Goal: Navigation & Orientation: Find specific page/section

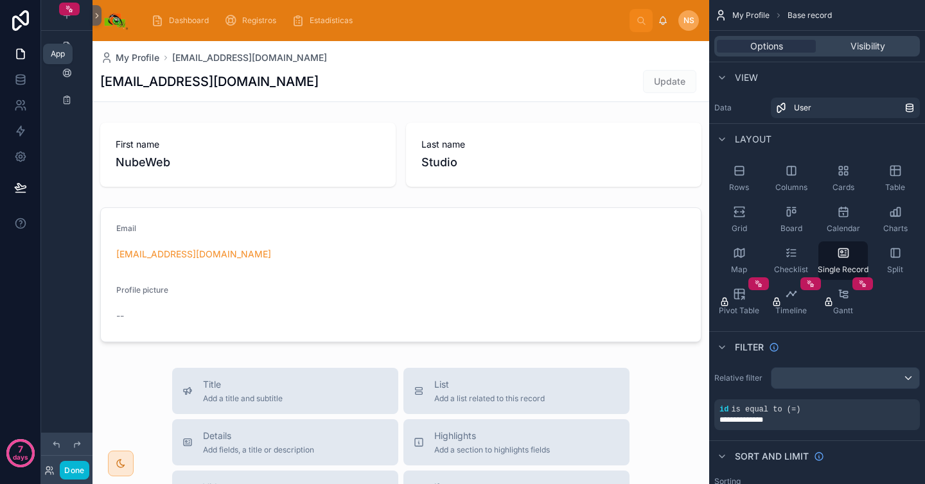
click at [21, 57] on icon at bounding box center [20, 54] width 13 height 13
click at [96, 18] on icon at bounding box center [96, 16] width 9 height 10
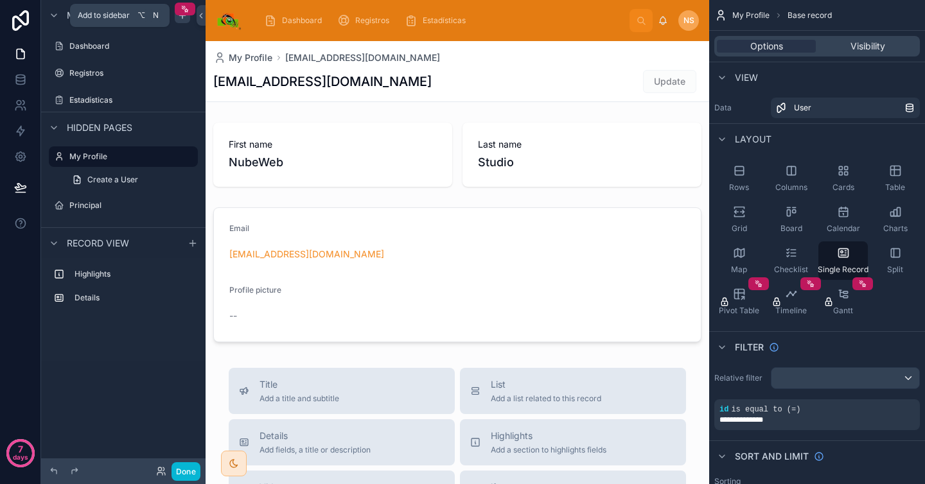
click at [184, 19] on icon "scrollable content" at bounding box center [182, 15] width 10 height 10
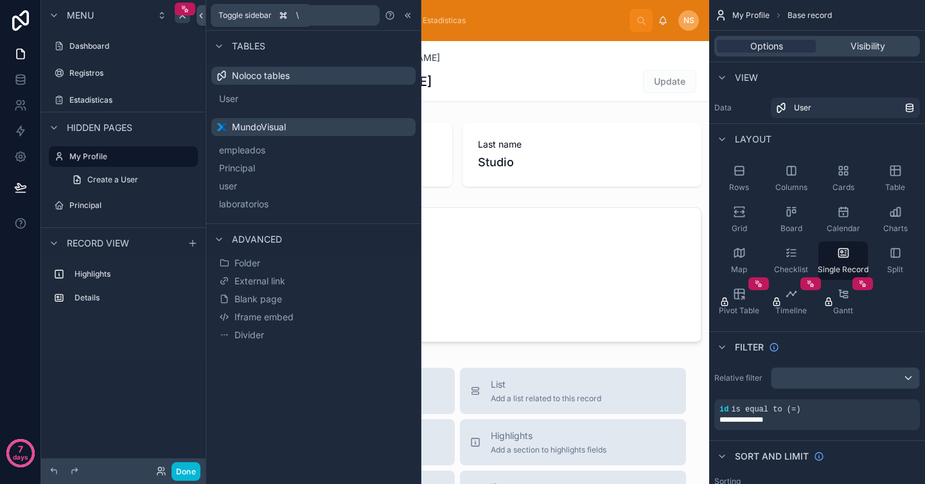
click at [200, 16] on icon at bounding box center [201, 15] width 3 height 4
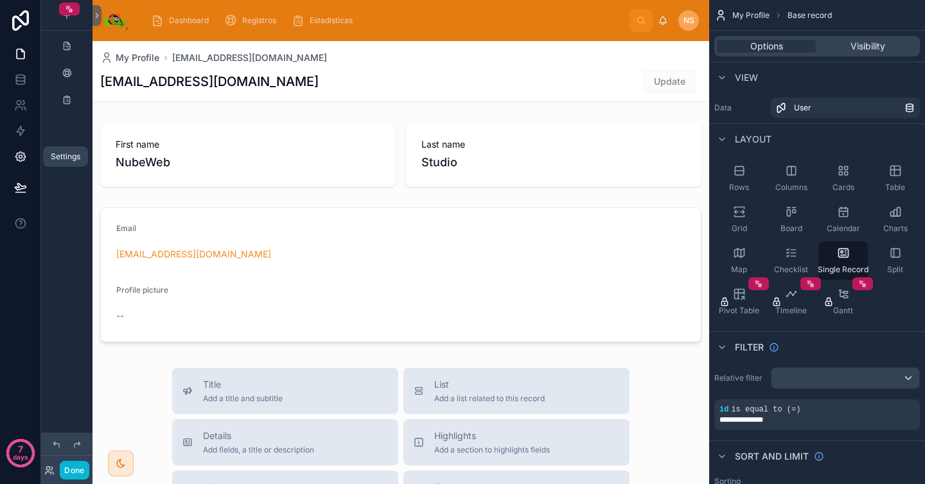
click at [18, 161] on icon at bounding box center [20, 156] width 13 height 13
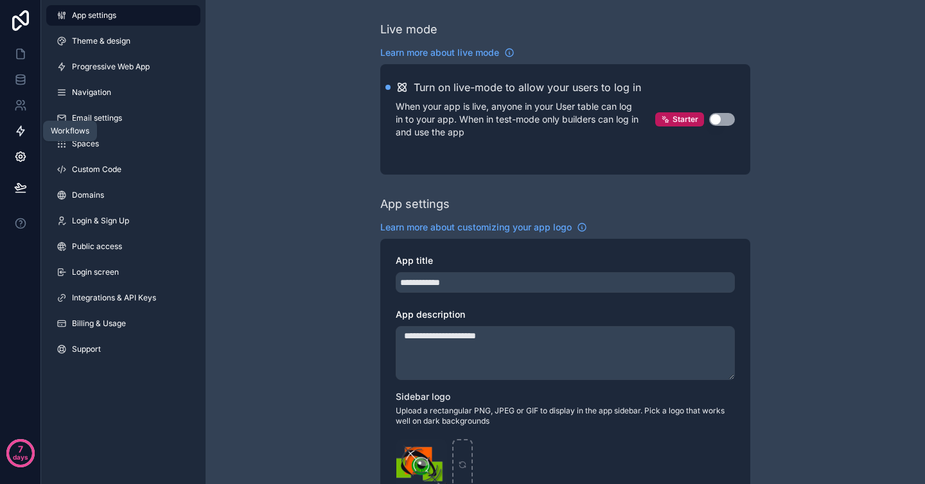
click at [18, 133] on icon at bounding box center [20, 131] width 13 height 13
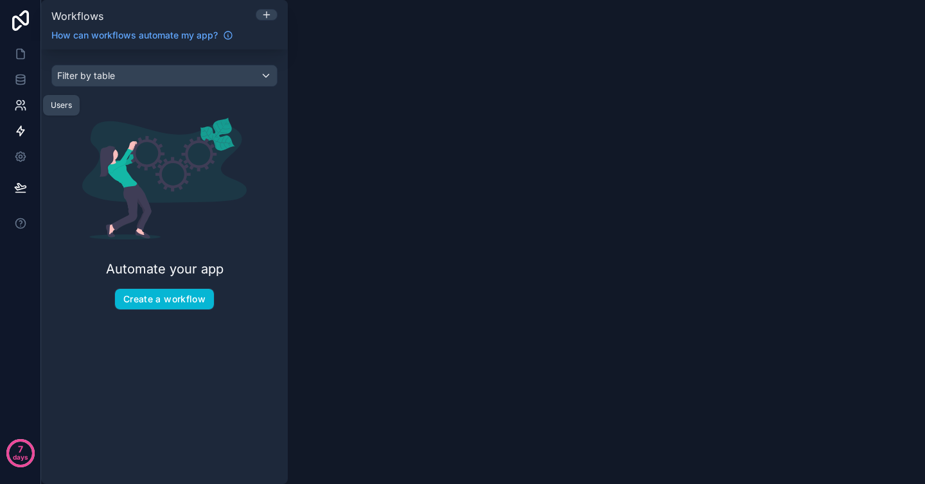
click at [19, 104] on icon at bounding box center [19, 103] width 4 height 4
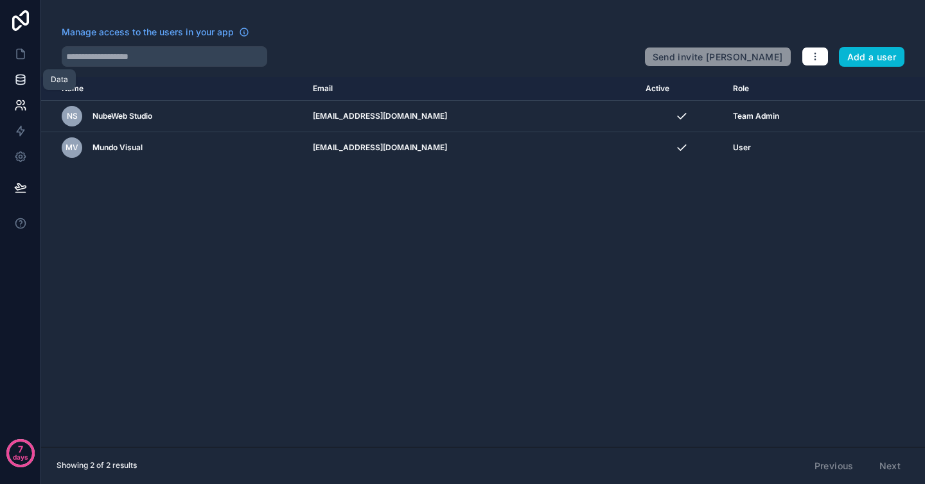
click at [21, 91] on link at bounding box center [20, 80] width 40 height 26
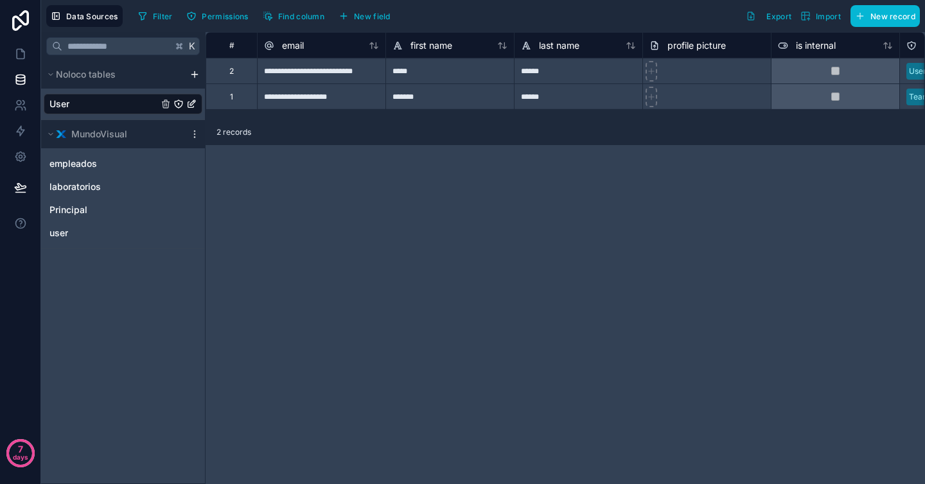
click at [194, 74] on html "**********" at bounding box center [462, 242] width 925 height 484
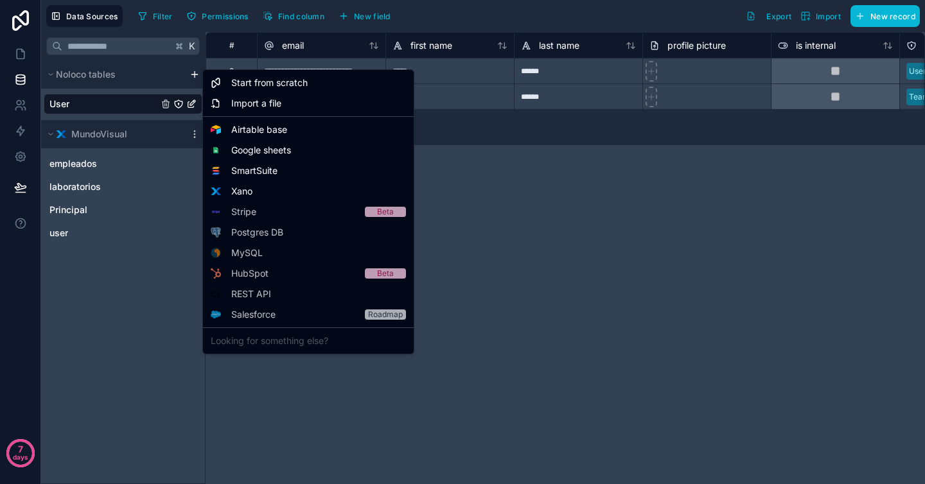
click at [503, 346] on html "**********" at bounding box center [462, 242] width 925 height 484
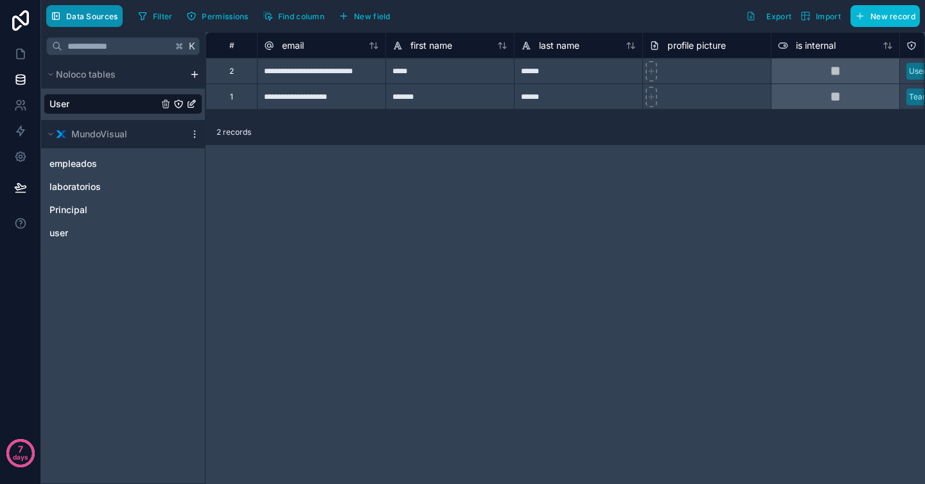
click at [85, 21] on button "Data Sources" at bounding box center [84, 16] width 76 height 22
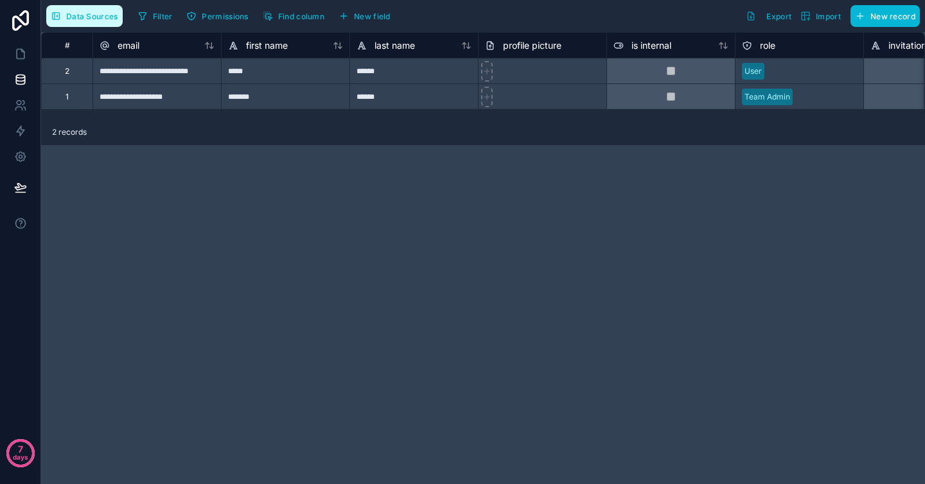
click at [85, 21] on button "Data Sources" at bounding box center [84, 16] width 76 height 22
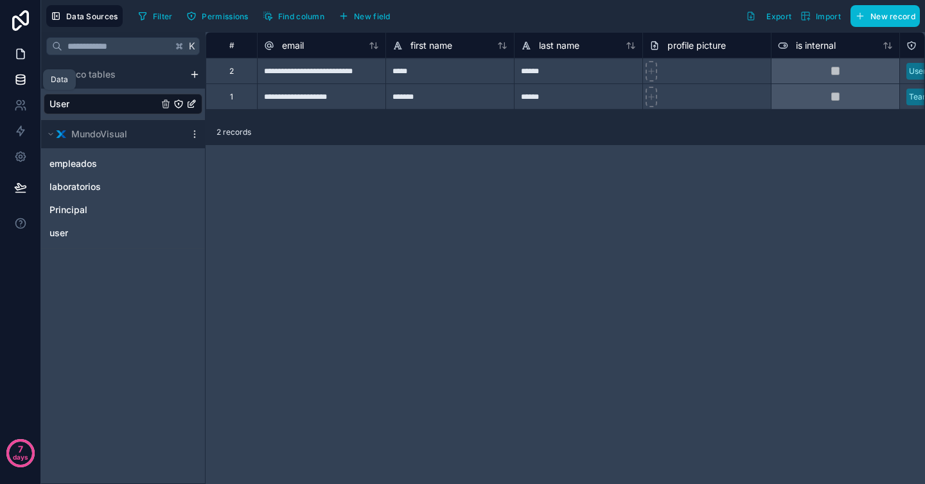
click at [26, 54] on icon at bounding box center [20, 54] width 13 height 13
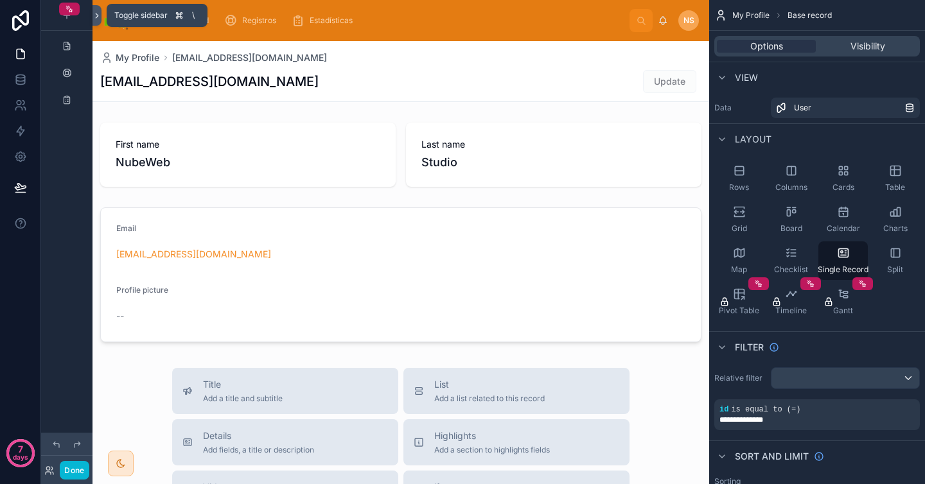
click at [93, 15] on icon at bounding box center [96, 16] width 9 height 10
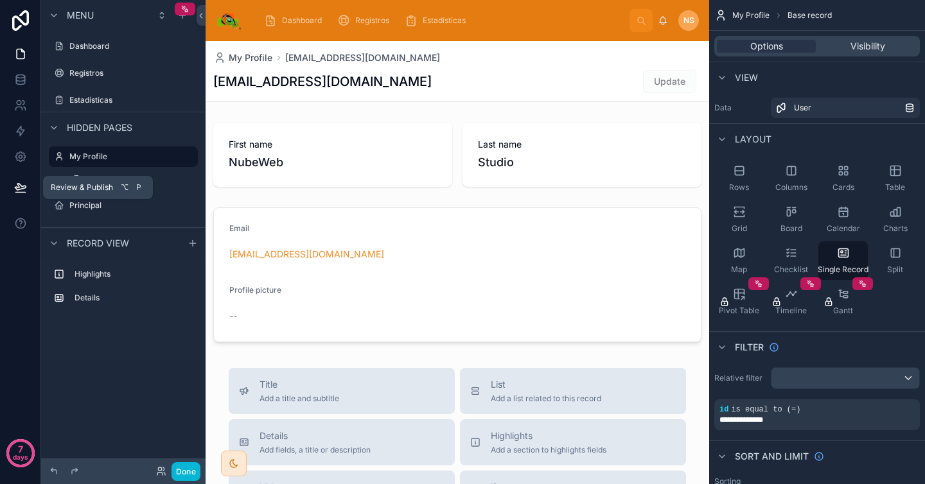
click at [18, 191] on icon at bounding box center [20, 187] width 13 height 13
click at [24, 158] on icon at bounding box center [20, 157] width 10 height 10
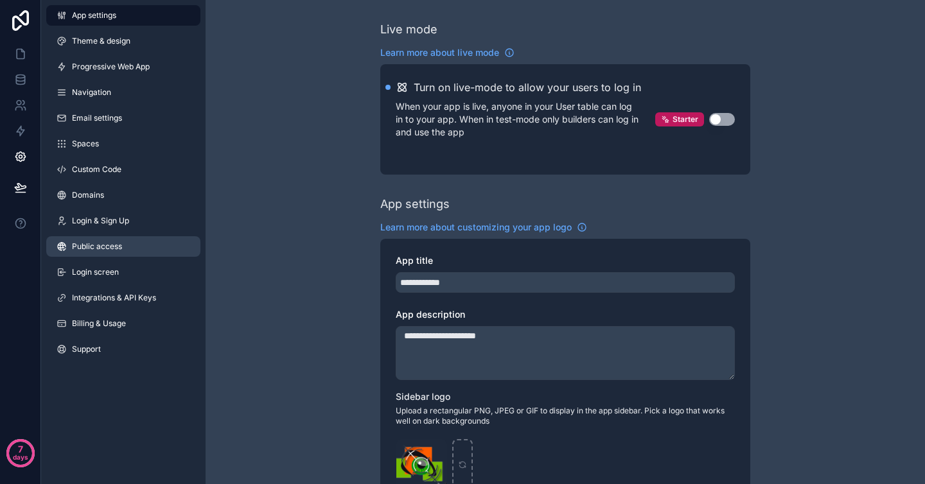
click at [114, 239] on link "Public access" at bounding box center [123, 246] width 154 height 21
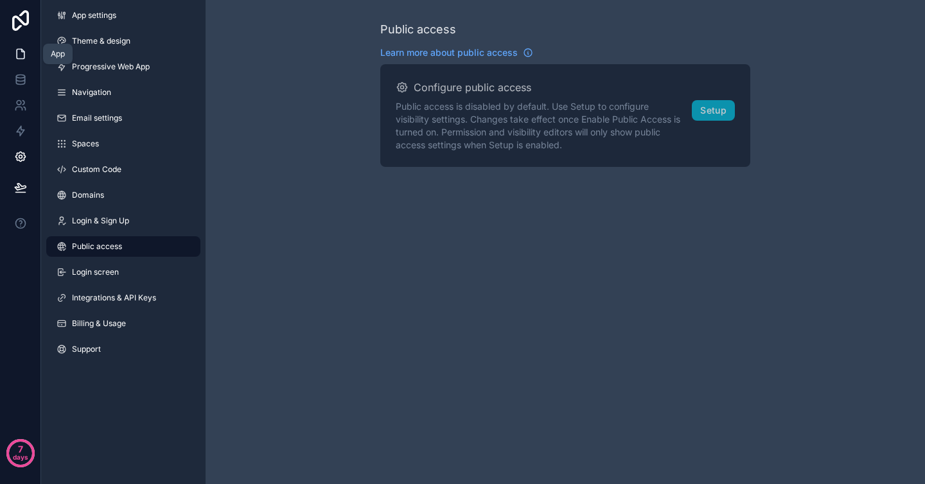
click at [25, 52] on icon at bounding box center [20, 54] width 13 height 13
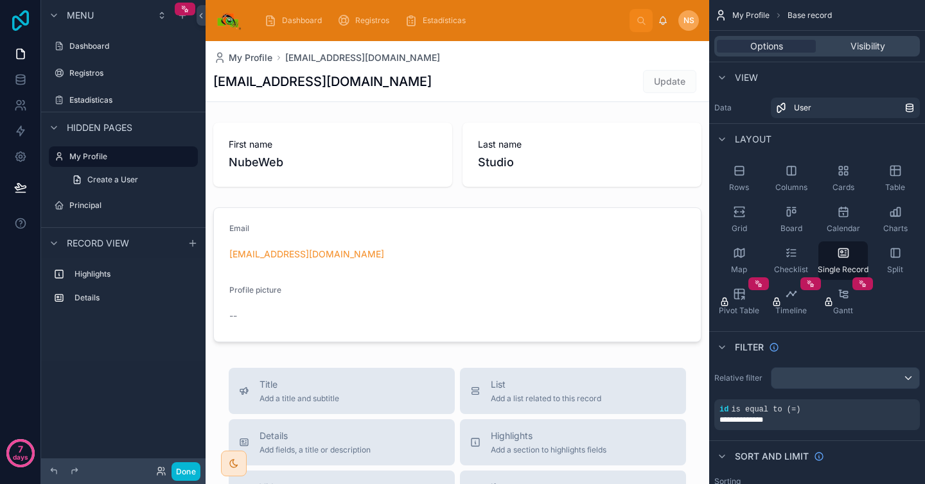
click at [20, 21] on icon at bounding box center [20, 20] width 17 height 21
